Goal: Task Accomplishment & Management: Manage account settings

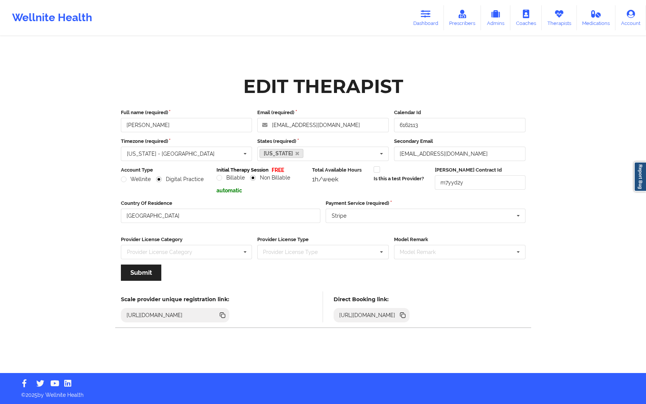
drag, startPoint x: 0, startPoint y: 0, endPoint x: 499, endPoint y: 74, distance: 504.7
click at [499, 74] on div "Edit Therapist" at bounding box center [323, 86] width 415 height 24
click at [463, 20] on link "Prescribers" at bounding box center [462, 17] width 37 height 25
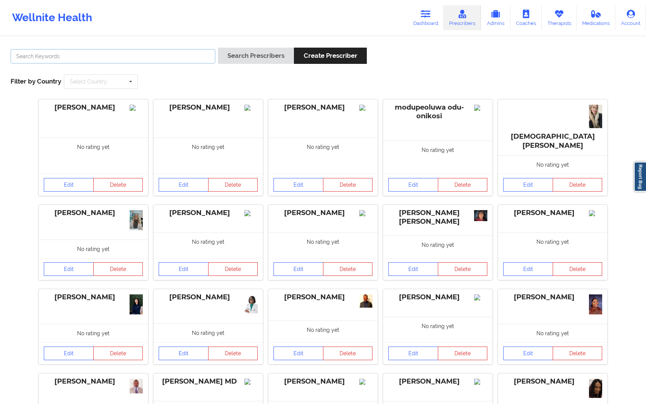
click at [186, 58] on input "text" at bounding box center [113, 56] width 205 height 14
type input "[PERSON_NAME]"
click at [267, 53] on button "Search Prescribers" at bounding box center [256, 56] width 76 height 16
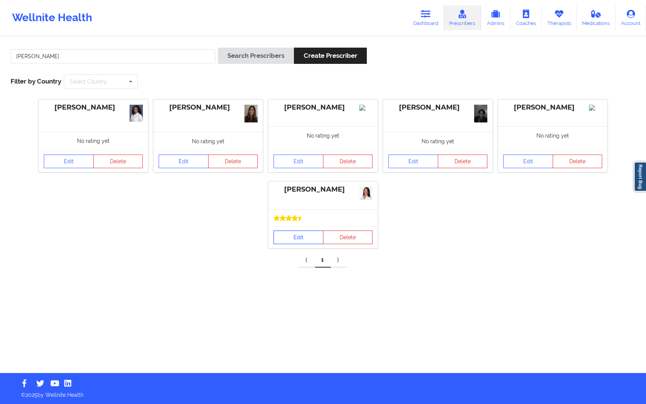
click at [292, 242] on link "Edit" at bounding box center [299, 238] width 50 height 14
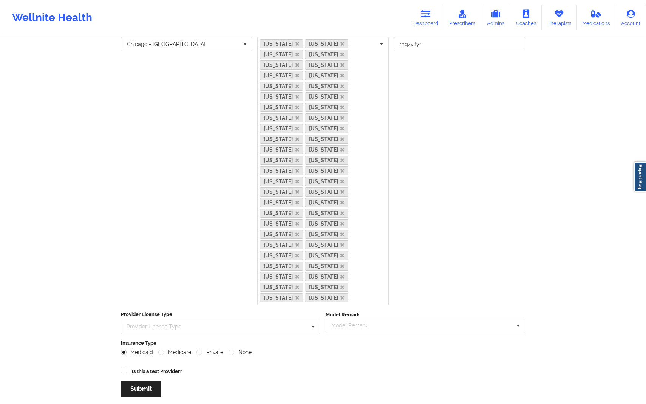
scroll to position [163, 0]
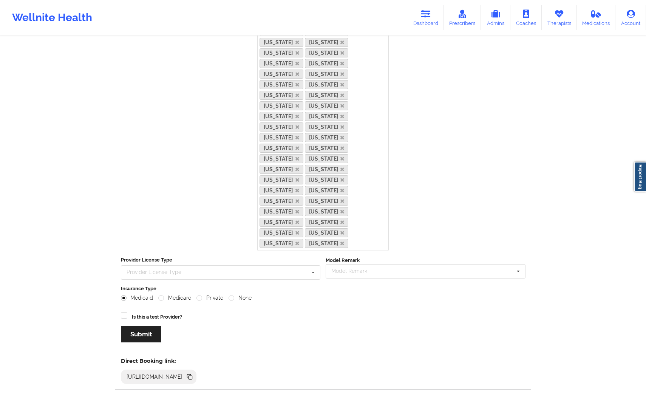
click at [192, 376] on icon at bounding box center [191, 378] width 4 height 4
